Goal: Use online tool/utility: Utilize a website feature to perform a specific function

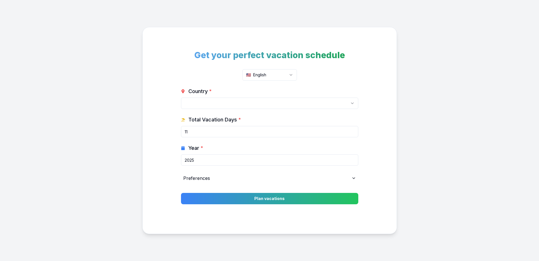
select select
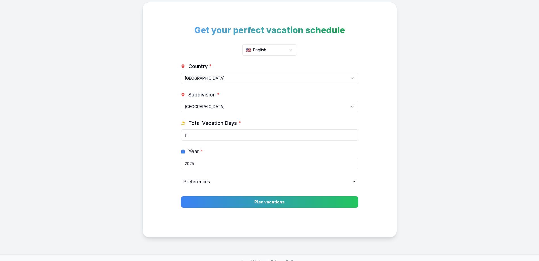
scroll to position [5, 0]
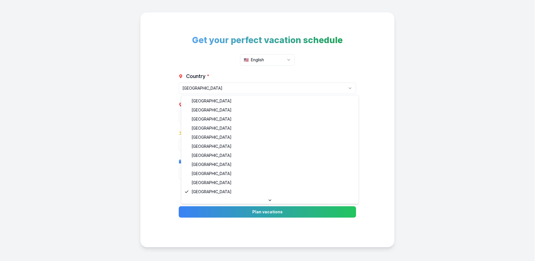
click at [348, 91] on html "Get your perfect vacation schedule 🇺🇸 English Country * [GEOGRAPHIC_DATA] [GEOG…" at bounding box center [269, 137] width 539 height 285
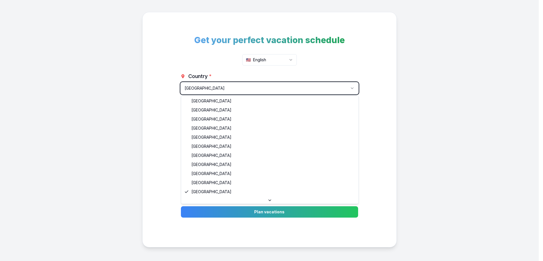
click at [348, 91] on html "Get your perfect vacation schedule 🇺🇸 English Country * [GEOGRAPHIC_DATA] [GEOG…" at bounding box center [271, 137] width 543 height 285
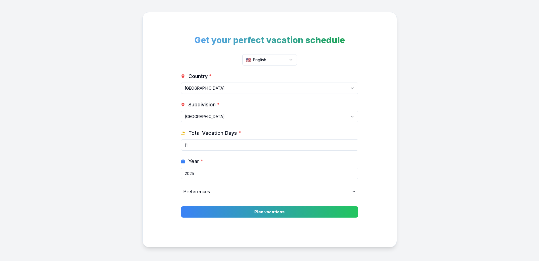
drag, startPoint x: 207, startPoint y: 146, endPoint x: 162, endPoint y: 146, distance: 44.6
click at [162, 146] on div "Get your perfect vacation schedule 🇺🇸 English Country * [GEOGRAPHIC_DATA] [GEOG…" at bounding box center [269, 130] width 254 height 236
type input "15"
click at [348, 173] on input "2025" at bounding box center [269, 173] width 177 height 11
type input "2026"
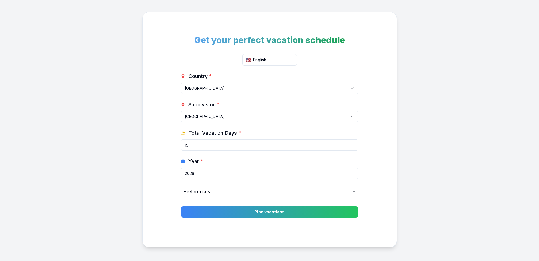
click at [352, 172] on input "2026" at bounding box center [269, 173] width 177 height 11
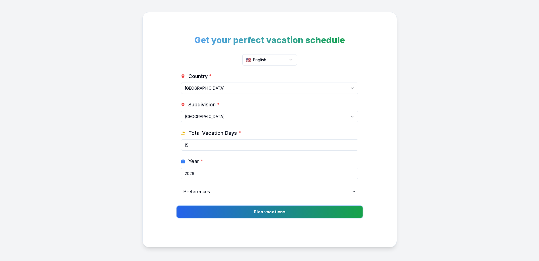
click at [274, 212] on button "Plan vacations" at bounding box center [269, 212] width 186 height 12
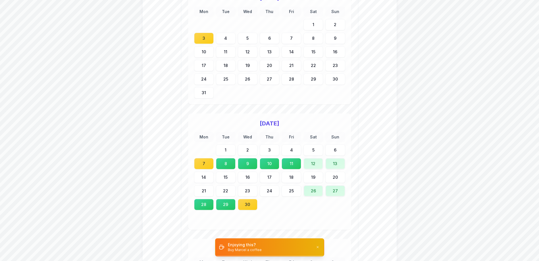
scroll to position [1476, 0]
